Goal: Book appointment/travel/reservation

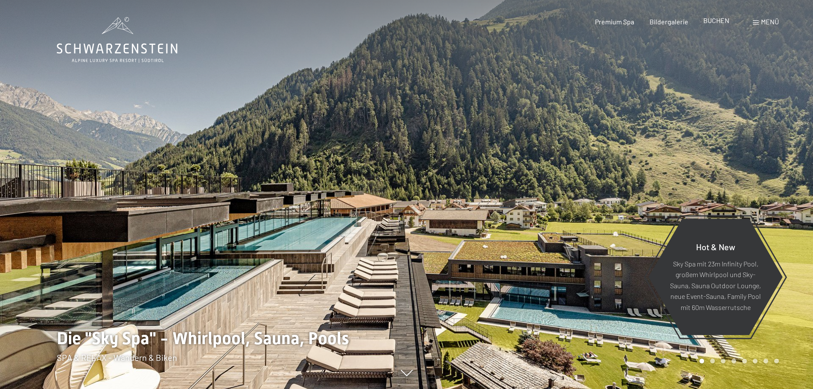
click at [722, 22] on span "BUCHEN" at bounding box center [716, 20] width 26 height 8
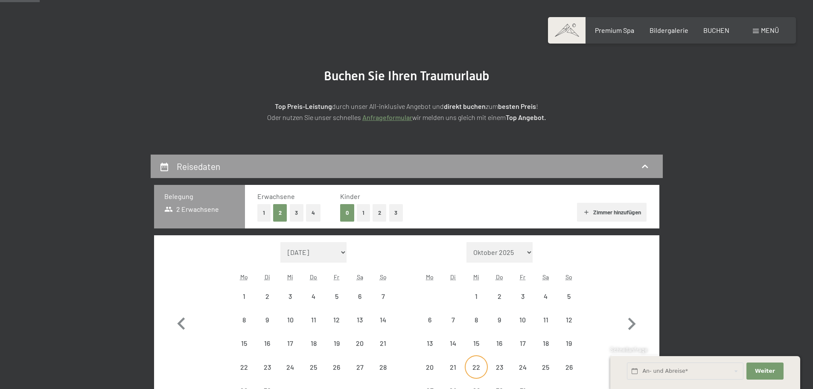
scroll to position [171, 0]
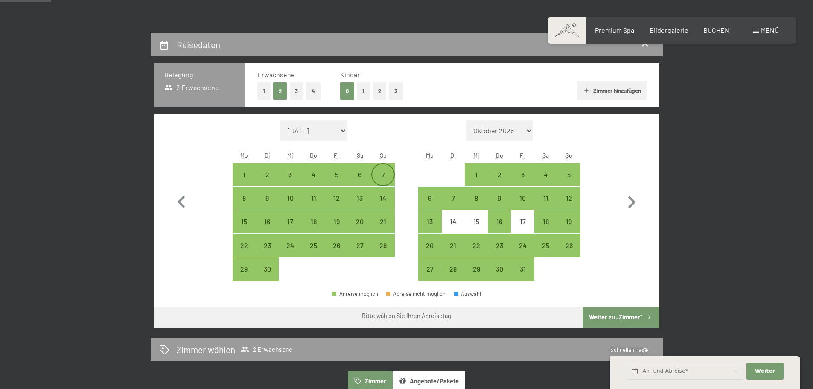
click at [382, 172] on div "7" at bounding box center [382, 181] width 21 height 21
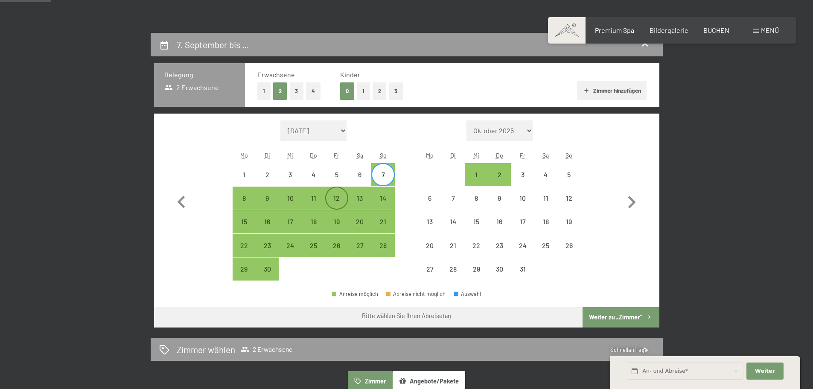
click at [332, 199] on div "12" at bounding box center [336, 205] width 21 height 21
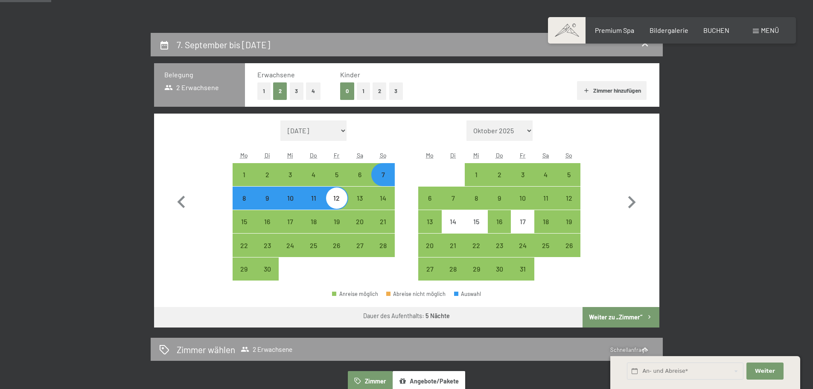
click at [635, 320] on button "Weiter zu „Zimmer“" at bounding box center [620, 317] width 76 height 20
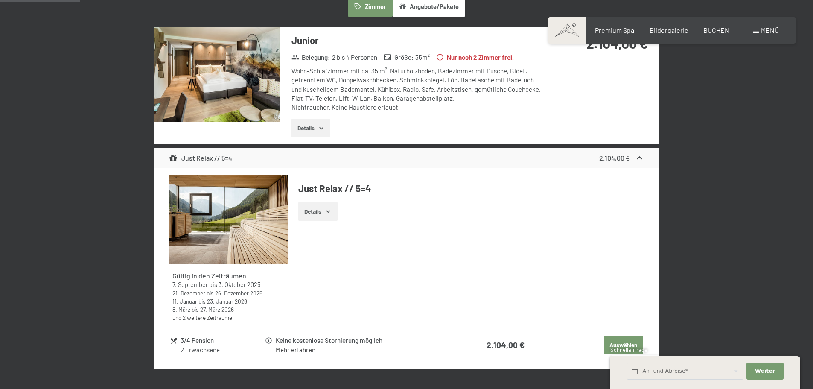
scroll to position [289, 0]
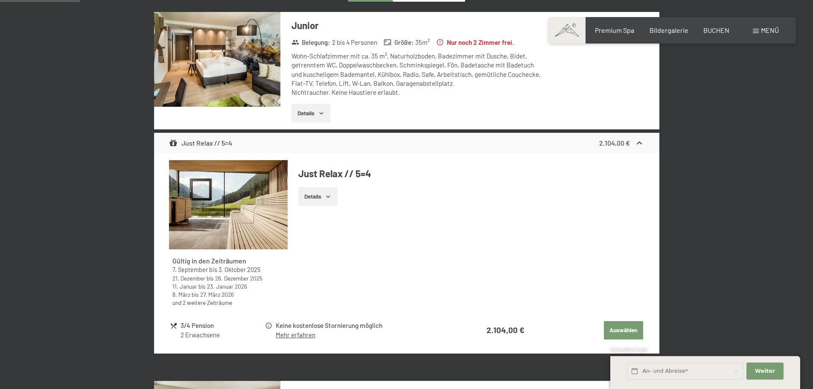
click at [327, 198] on icon "button" at bounding box center [328, 196] width 7 height 7
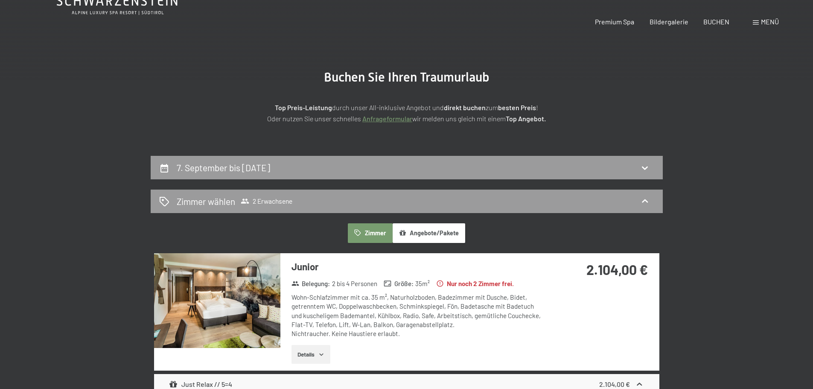
scroll to position [0, 0]
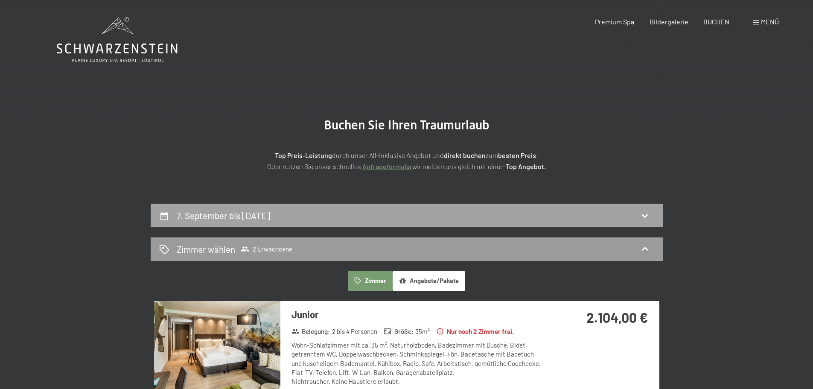
click at [231, 217] on h2 "7. September bis 12. September 2025" at bounding box center [223, 215] width 93 height 11
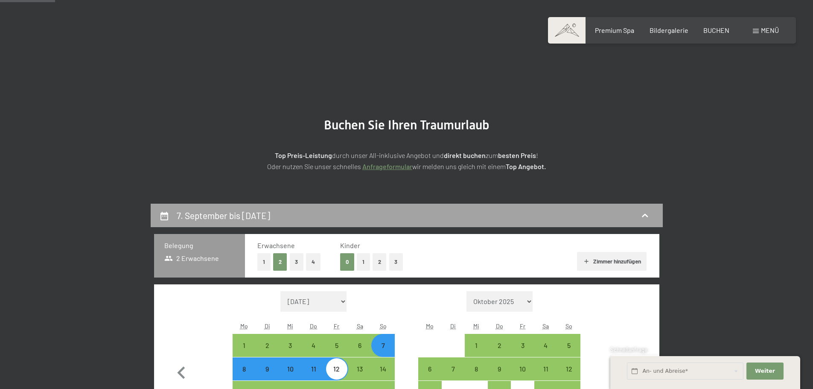
scroll to position [204, 0]
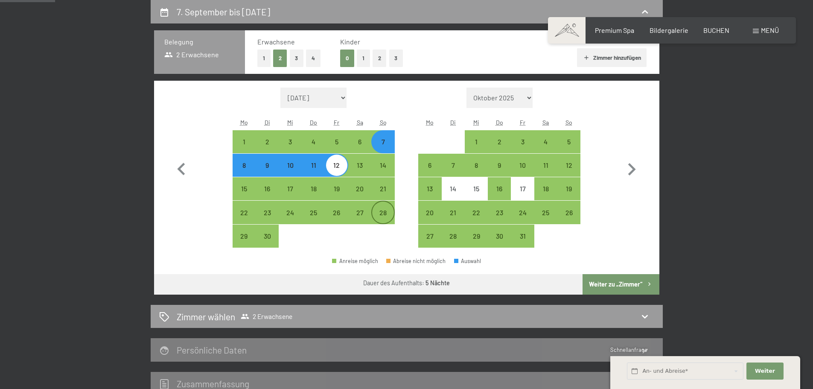
click at [380, 211] on div "28" at bounding box center [382, 219] width 21 height 21
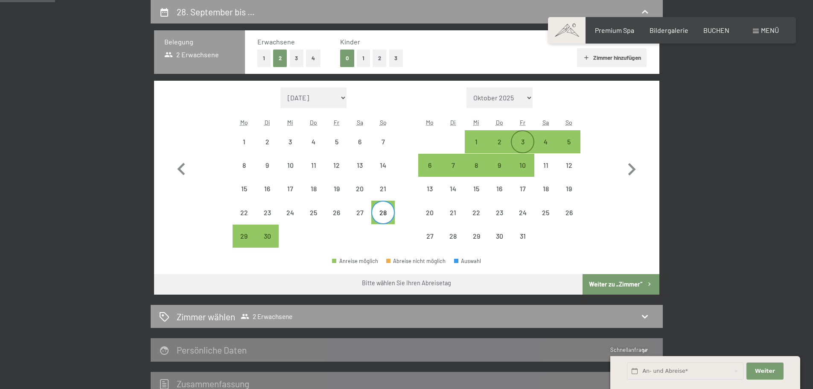
click at [521, 143] on div "3" at bounding box center [522, 148] width 21 height 21
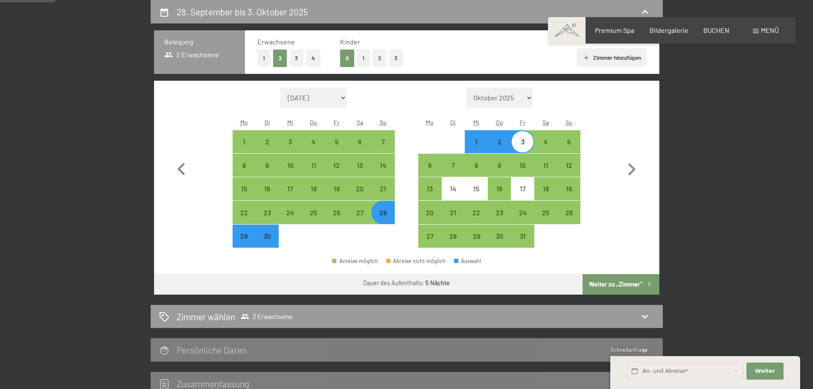
click at [624, 281] on button "Weiter zu „Zimmer“" at bounding box center [620, 284] width 76 height 20
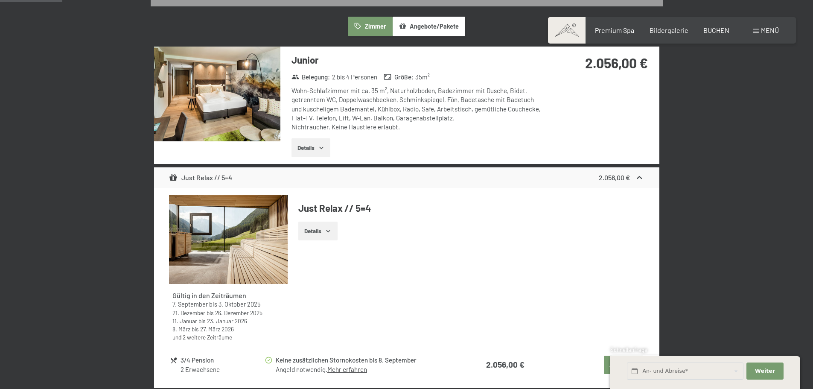
scroll to position [332, 0]
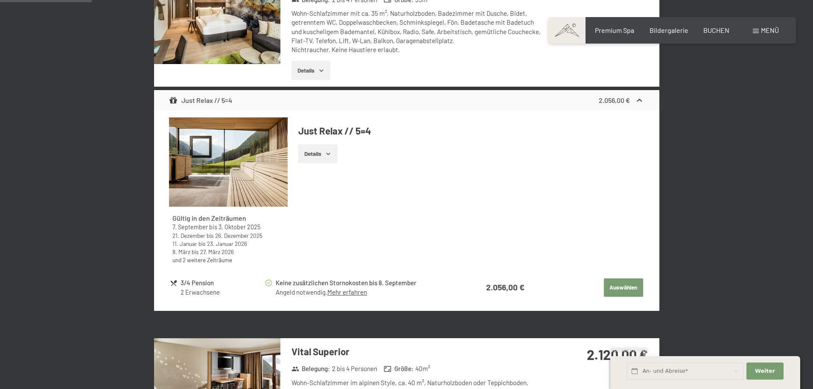
click at [322, 153] on button "Details" at bounding box center [317, 153] width 39 height 19
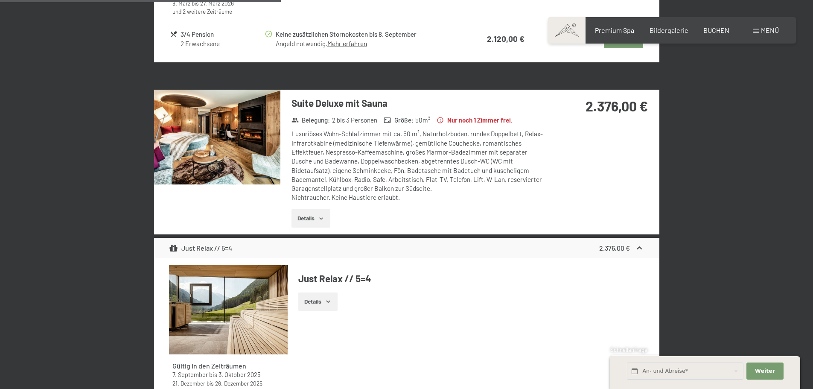
scroll to position [1057, 0]
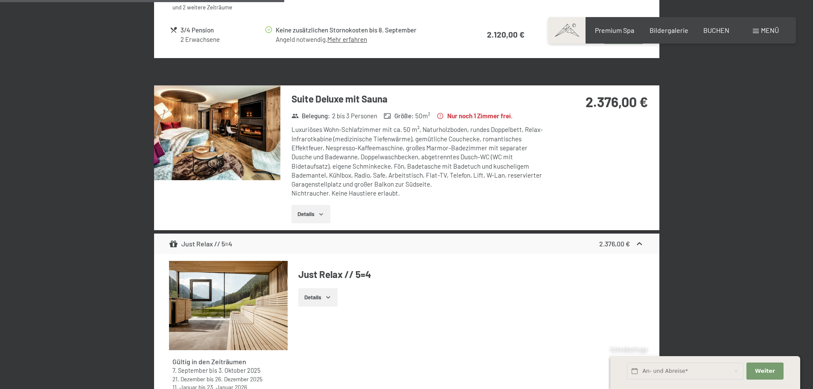
click at [320, 211] on icon "button" at bounding box center [321, 214] width 7 height 7
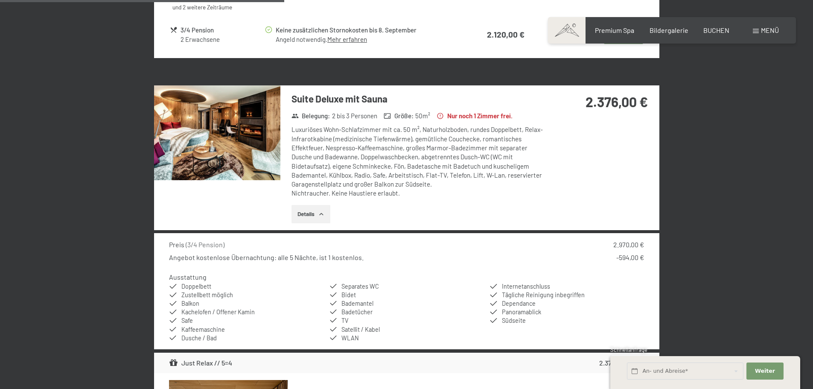
click at [320, 211] on icon "button" at bounding box center [321, 214] width 7 height 7
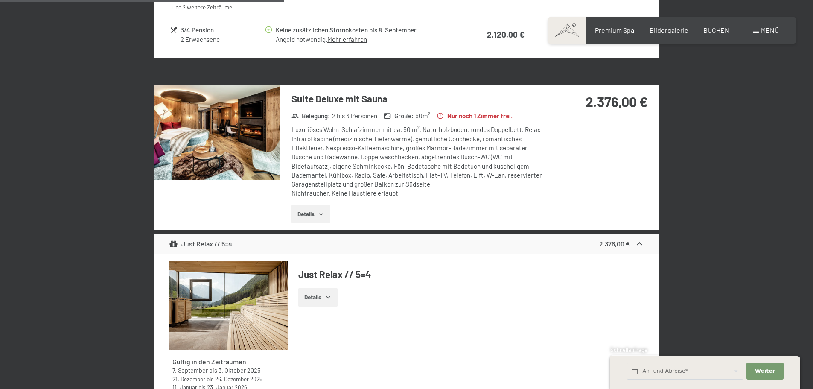
click at [320, 211] on icon "button" at bounding box center [321, 214] width 7 height 7
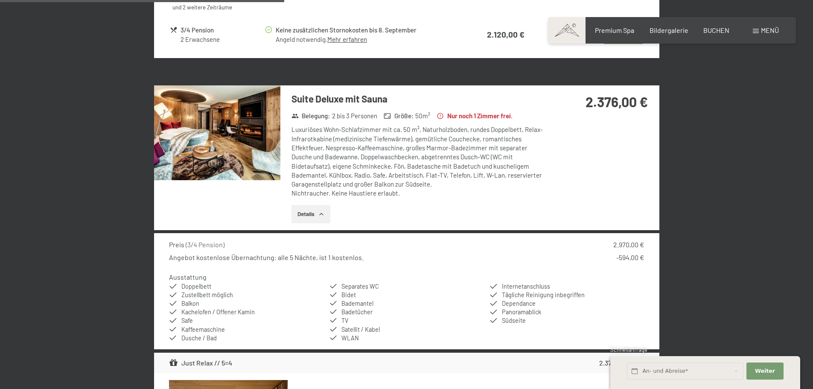
click at [320, 211] on icon "button" at bounding box center [321, 214] width 7 height 7
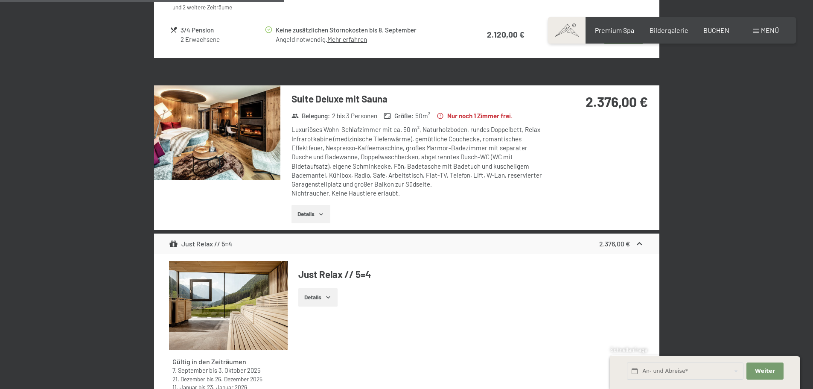
click at [249, 143] on img at bounding box center [217, 132] width 126 height 95
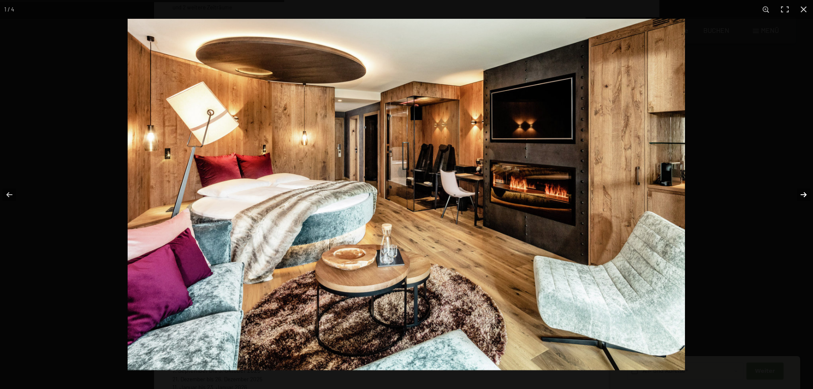
click at [803, 194] on button "button" at bounding box center [798, 194] width 30 height 43
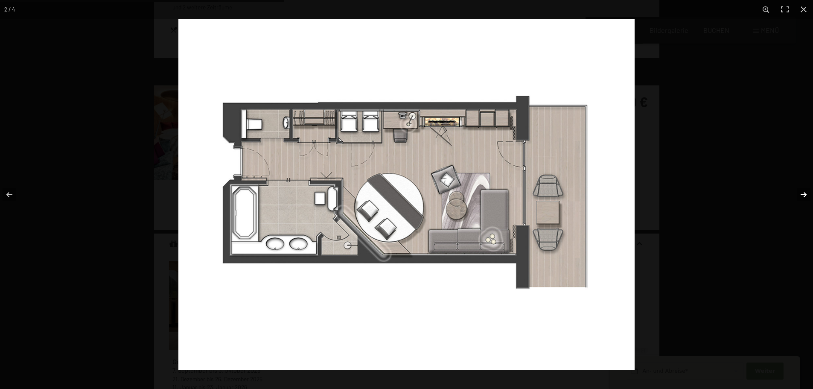
click at [803, 194] on button "button" at bounding box center [798, 194] width 30 height 43
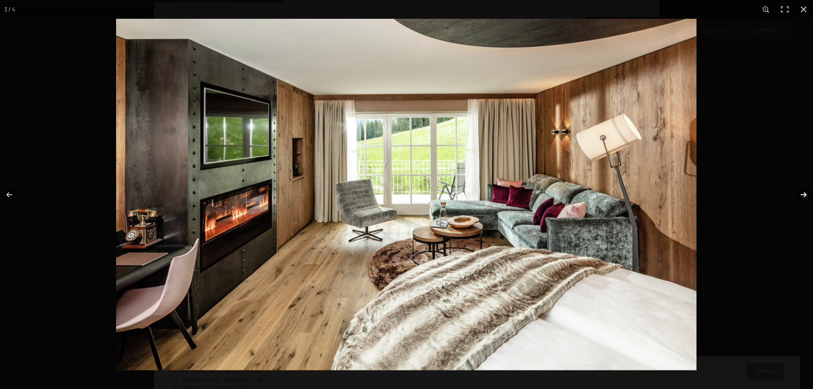
click at [803, 194] on button "button" at bounding box center [798, 194] width 30 height 43
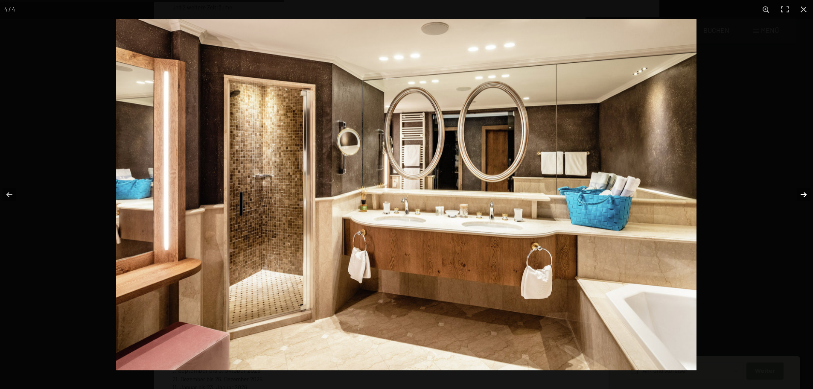
click at [803, 194] on button "button" at bounding box center [798, 194] width 30 height 43
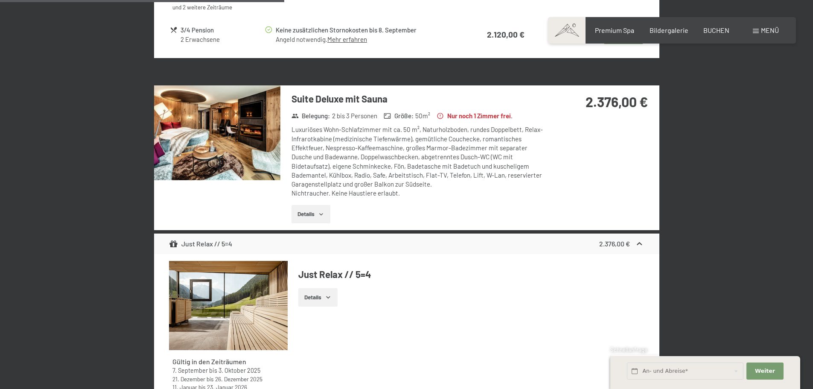
click at [0, 0] on button "button" at bounding box center [0, 0] width 0 height 0
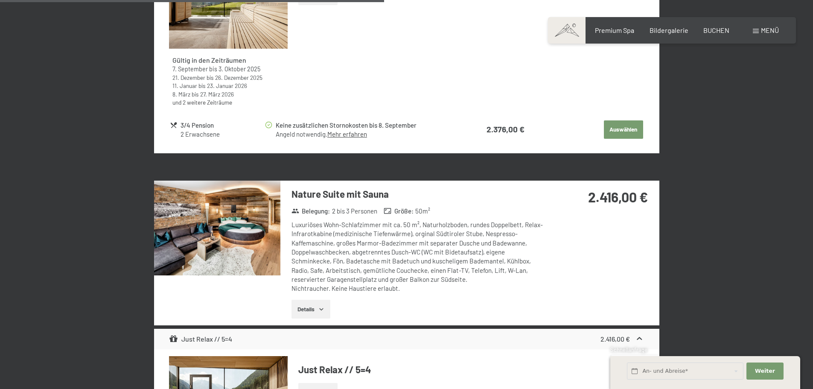
scroll to position [1441, 0]
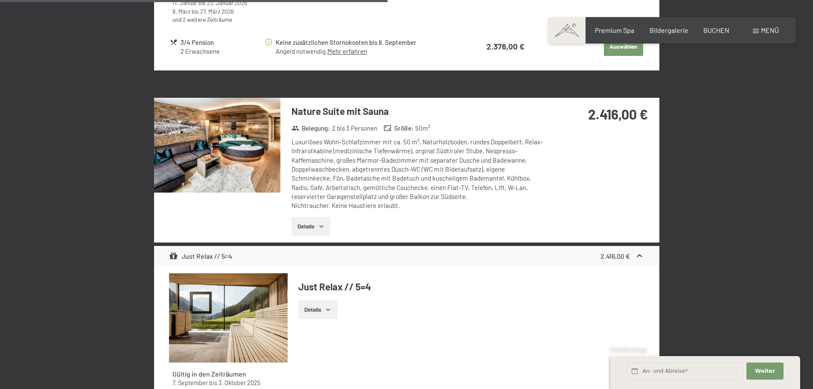
click at [269, 154] on img at bounding box center [217, 145] width 126 height 95
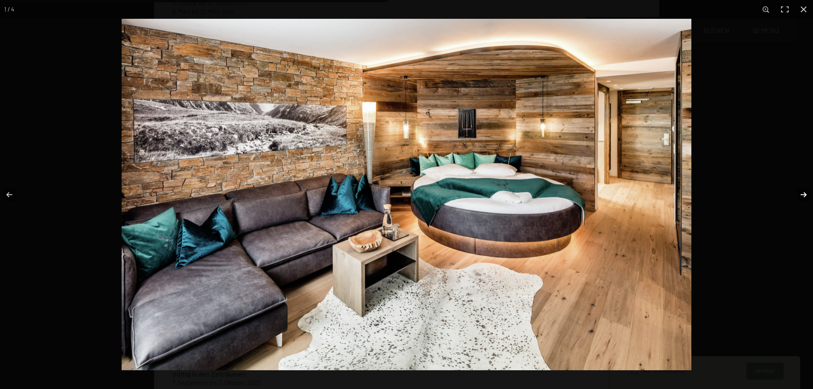
click at [801, 192] on button "button" at bounding box center [798, 194] width 30 height 43
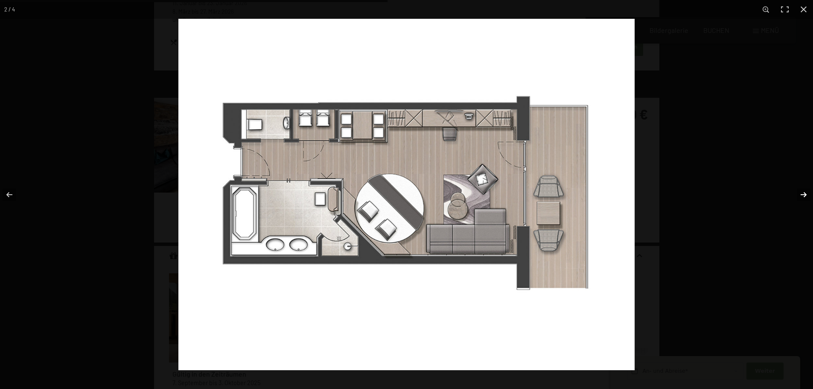
click at [801, 192] on button "button" at bounding box center [798, 194] width 30 height 43
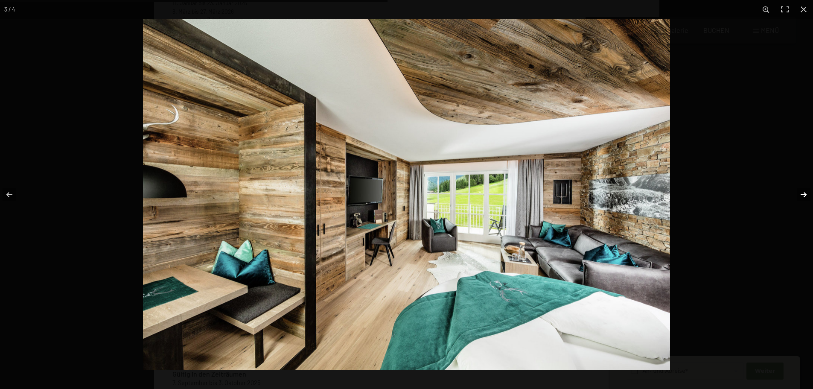
click at [801, 192] on button "button" at bounding box center [798, 194] width 30 height 43
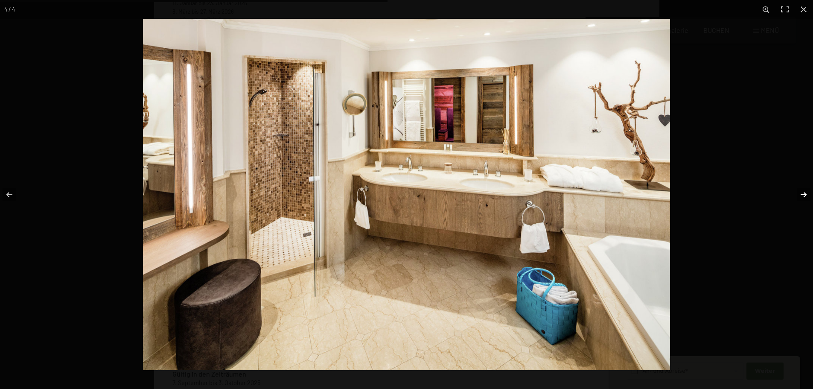
click at [801, 192] on button "button" at bounding box center [798, 194] width 30 height 43
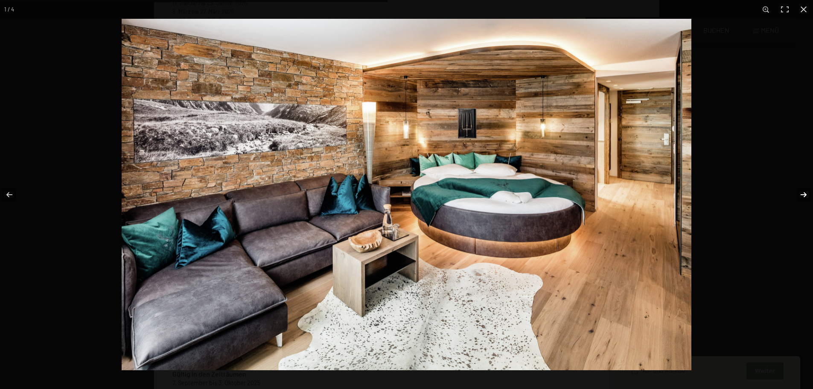
click at [801, 192] on button "button" at bounding box center [798, 194] width 30 height 43
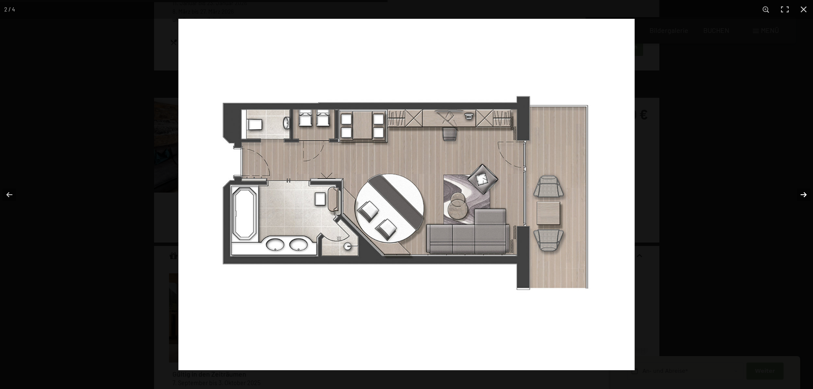
click at [801, 192] on button "button" at bounding box center [798, 194] width 30 height 43
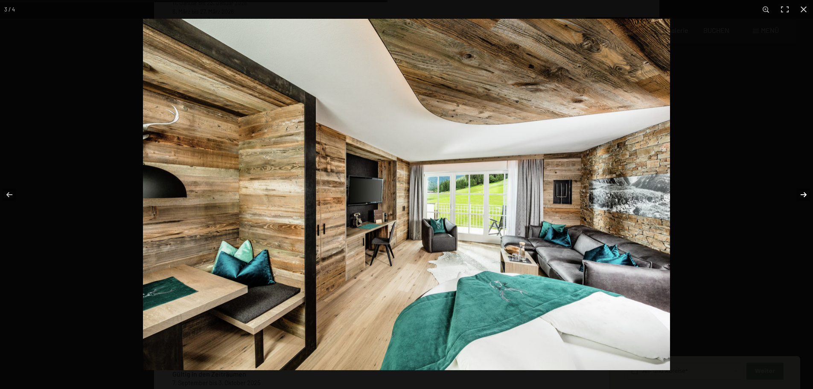
click at [801, 192] on button "button" at bounding box center [798, 194] width 30 height 43
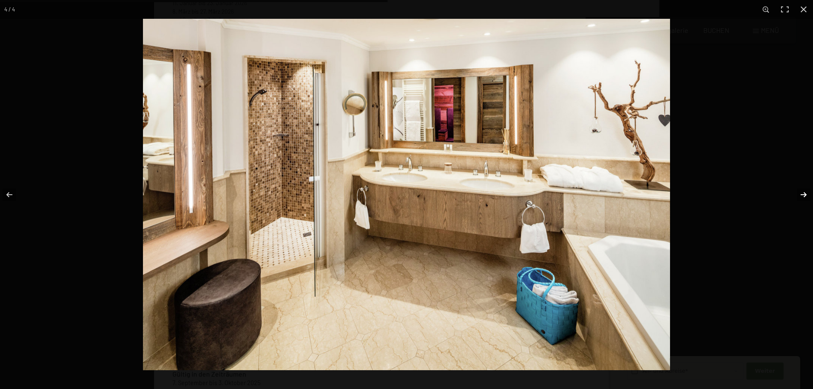
click at [801, 192] on button "button" at bounding box center [798, 194] width 30 height 43
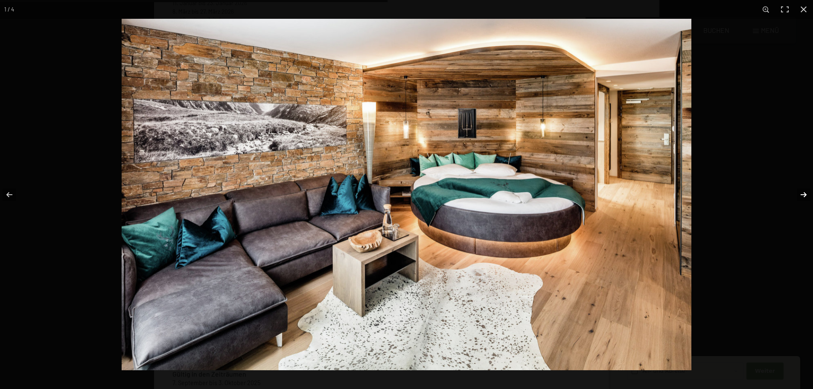
click at [801, 192] on button "button" at bounding box center [798, 194] width 30 height 43
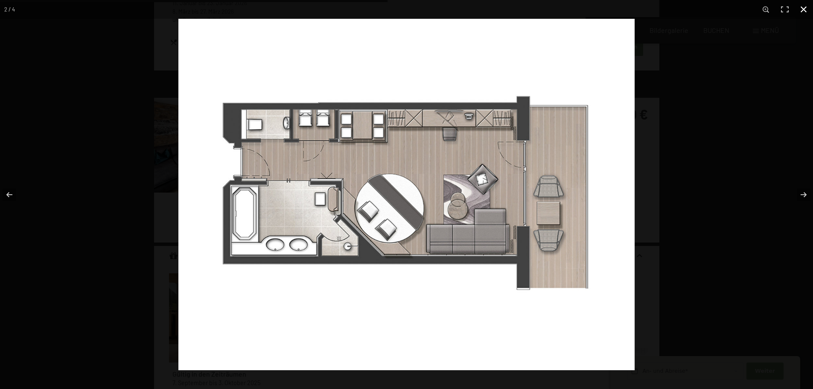
click at [804, 12] on button "button" at bounding box center [803, 9] width 19 height 19
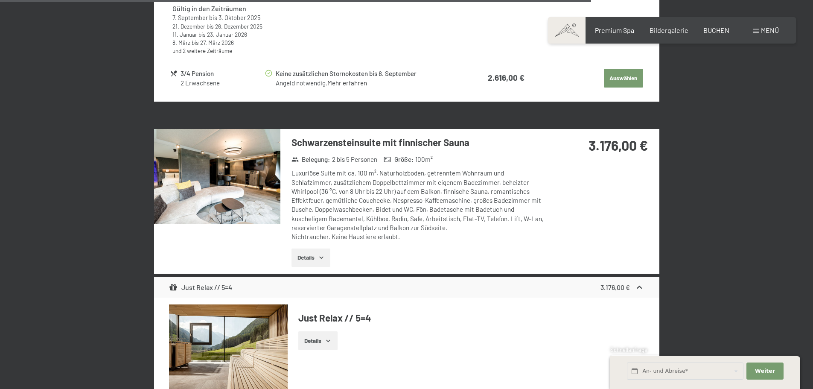
scroll to position [2209, 0]
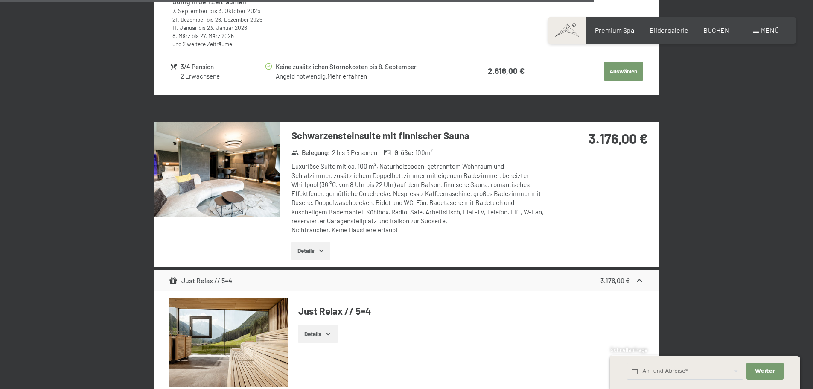
click at [274, 181] on img at bounding box center [217, 169] width 126 height 95
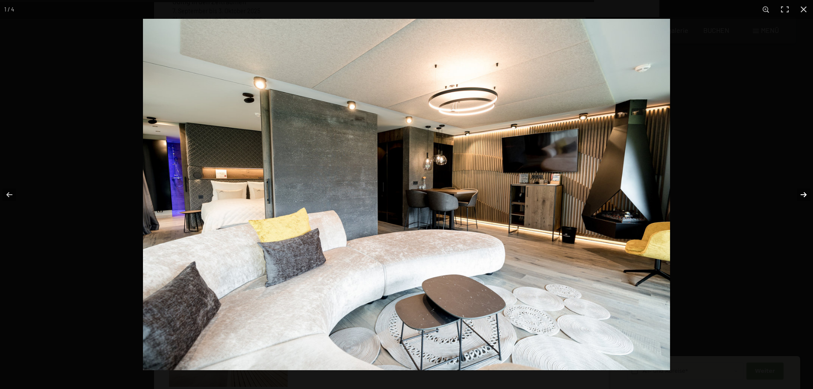
click at [806, 194] on button "button" at bounding box center [798, 194] width 30 height 43
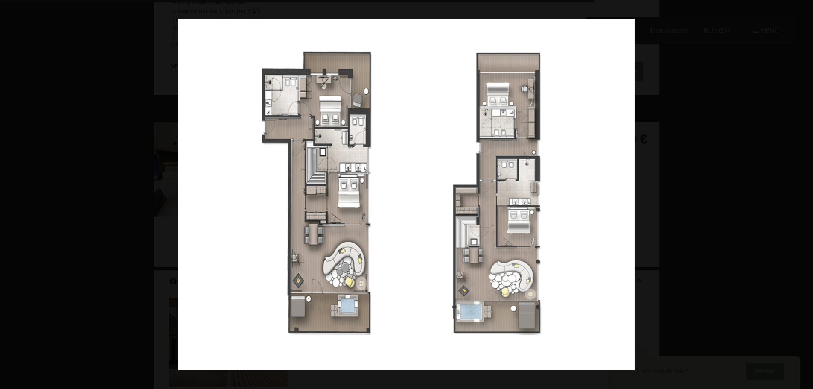
click at [806, 194] on button "button" at bounding box center [798, 194] width 30 height 43
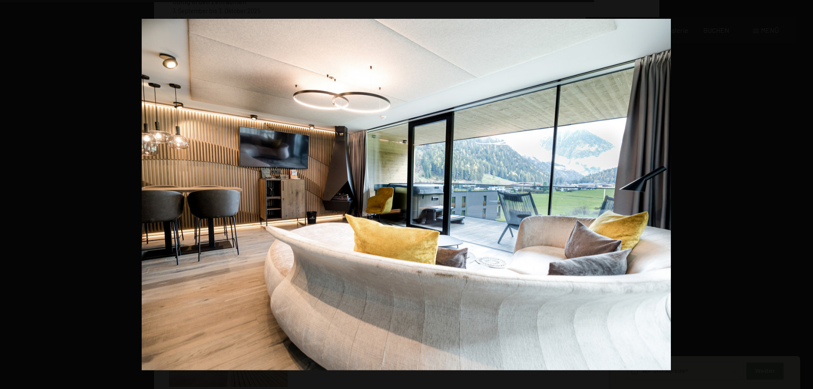
click at [806, 194] on button "button" at bounding box center [798, 194] width 30 height 43
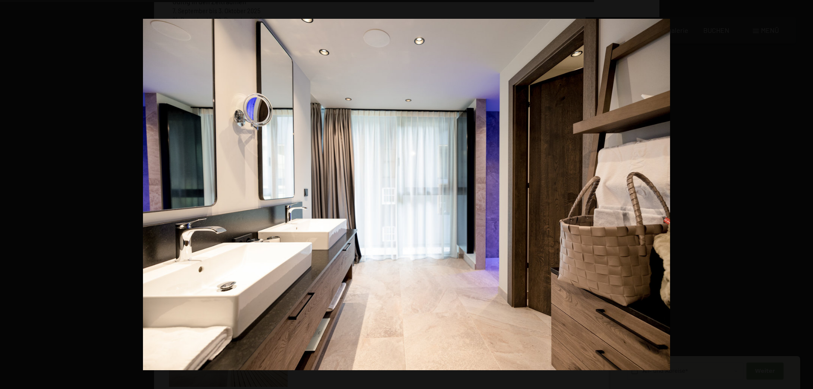
click at [806, 194] on button "button" at bounding box center [798, 194] width 30 height 43
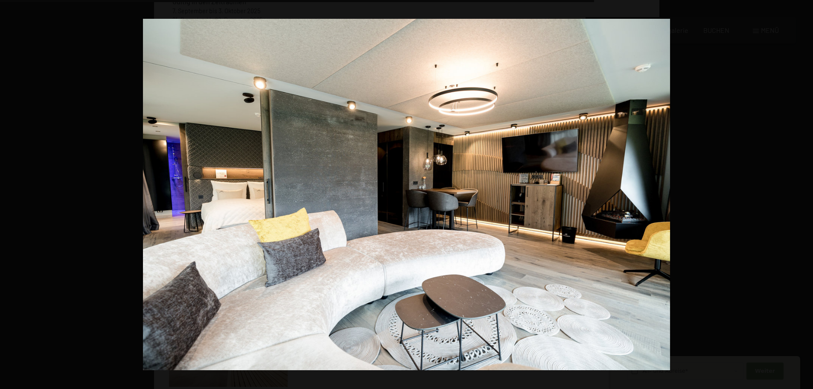
click at [806, 194] on button "button" at bounding box center [798, 194] width 30 height 43
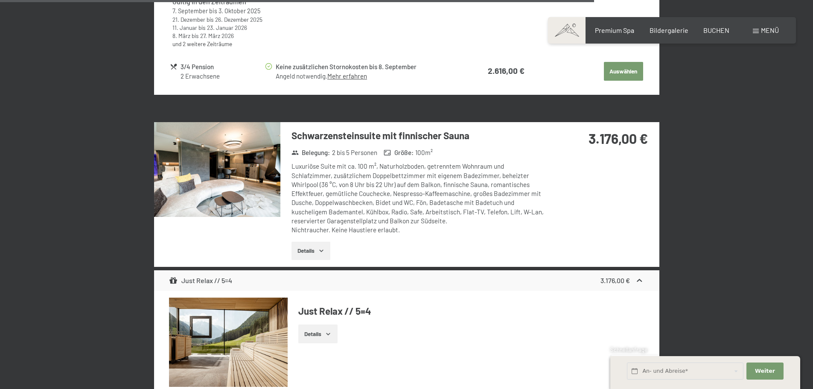
click at [0, 0] on button "button" at bounding box center [0, 0] width 0 height 0
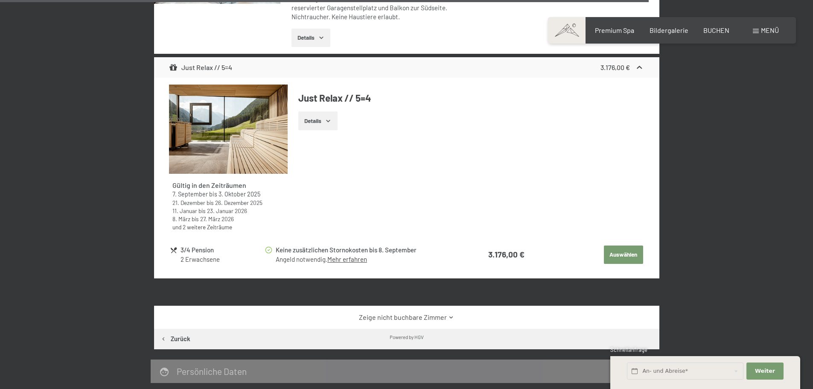
scroll to position [2422, 0]
click at [670, 29] on span "Bildergalerie" at bounding box center [668, 29] width 39 height 8
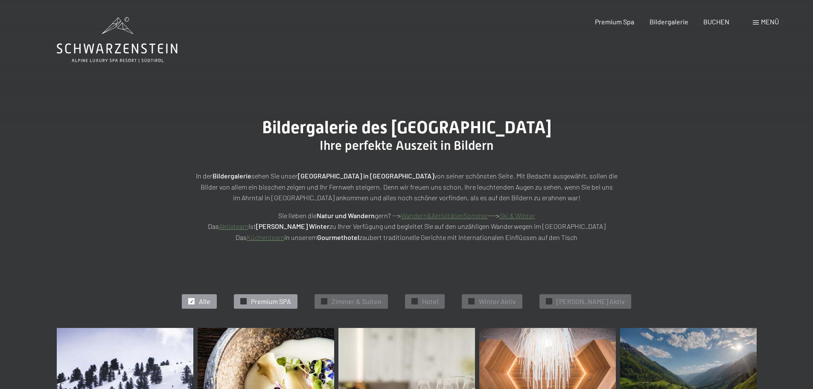
click at [289, 300] on span "Premium SPA" at bounding box center [271, 301] width 40 height 9
